Goal: Task Accomplishment & Management: Manage account settings

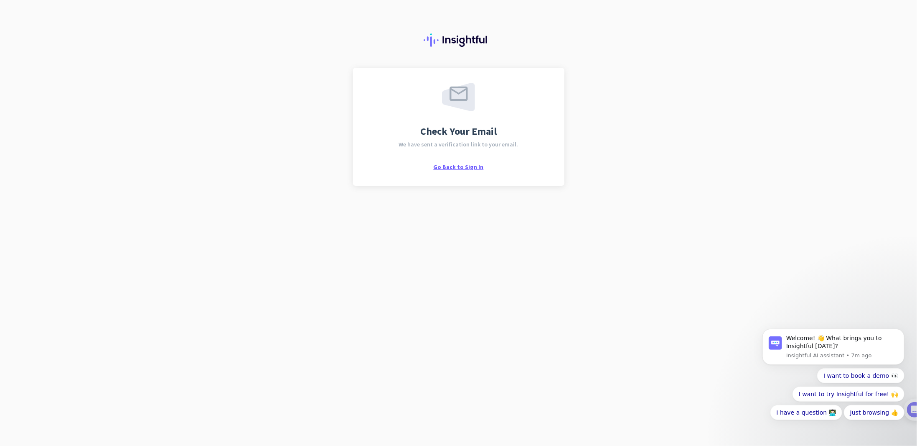
click at [449, 166] on span "Go Back to Sign In" at bounding box center [459, 167] width 50 height 8
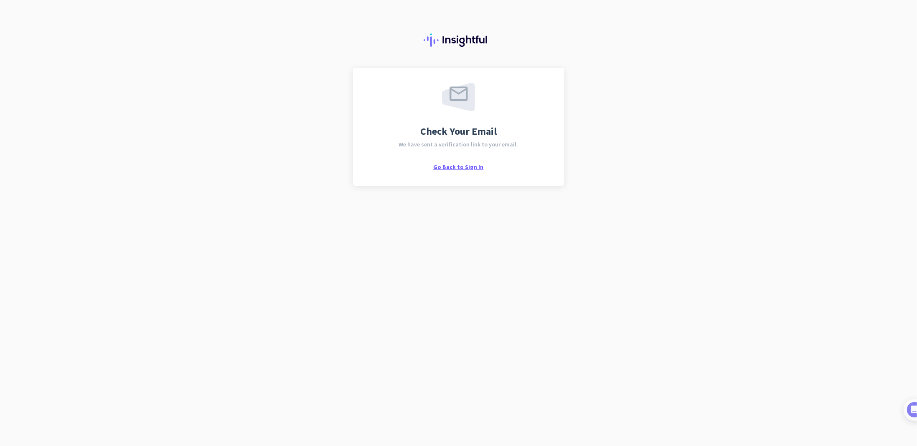
click at [461, 166] on span "Go Back to Sign In" at bounding box center [459, 167] width 50 height 8
